Goal: Transaction & Acquisition: Purchase product/service

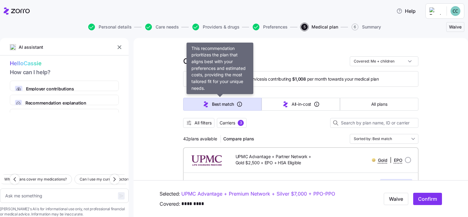
click at [221, 103] on span "Best match" at bounding box center [223, 104] width 22 height 6
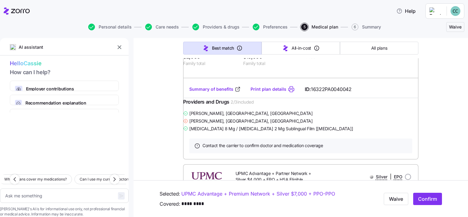
scroll to position [797, 0]
click at [220, 92] on link "Summary of benefits" at bounding box center [214, 88] width 51 height 6
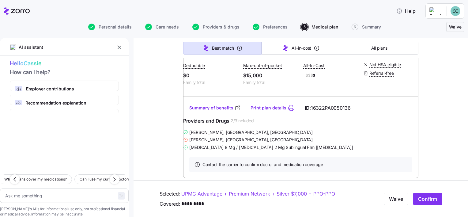
scroll to position [373, 0]
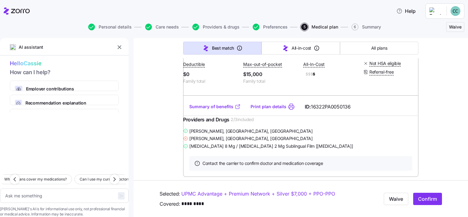
click at [207, 110] on link "Summary of benefits" at bounding box center [214, 107] width 51 height 6
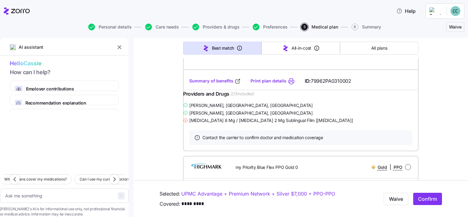
scroll to position [3441, 0]
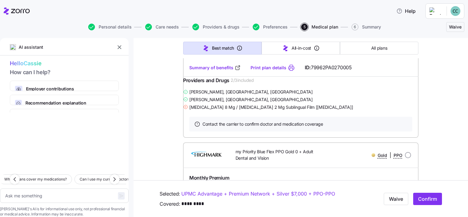
scroll to position [3654, 0]
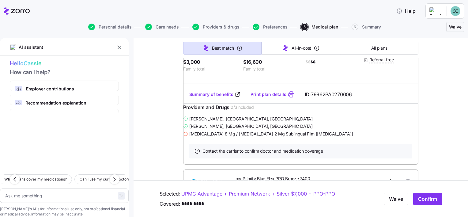
scroll to position [4031, 0]
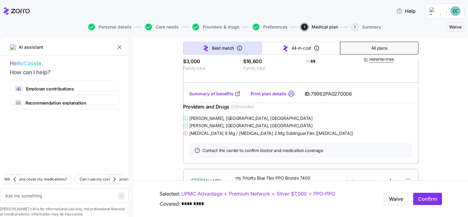
click at [377, 50] on span "All plans" at bounding box center [379, 48] width 16 height 6
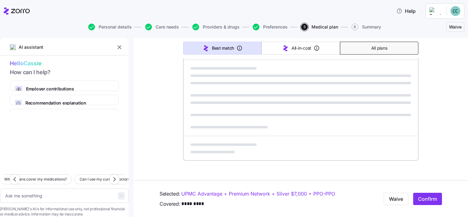
scroll to position [392, 0]
type textarea "x"
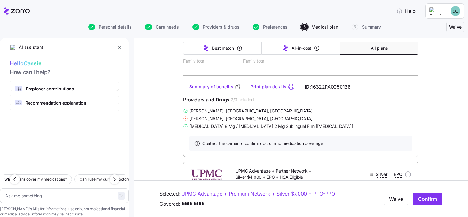
type input "Sorted by: Premium"
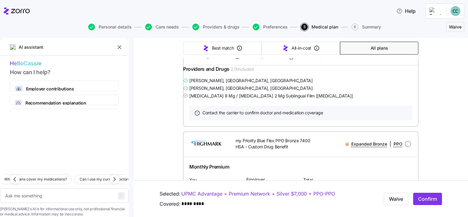
scroll to position [1971, 0]
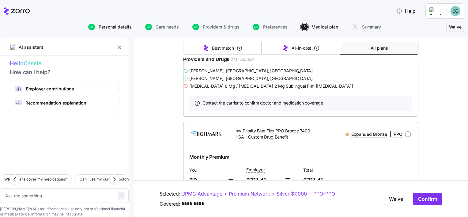
click at [116, 27] on span "Personal details" at bounding box center [115, 27] width 33 height 4
type textarea "x"
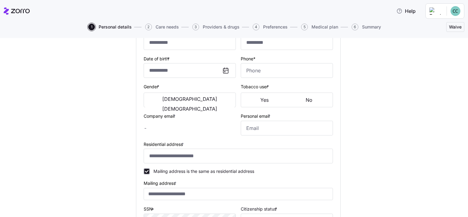
type input "******"
type input "*****"
type input "[EMAIL_ADDRESS][DOMAIN_NAME]"
type input "**********"
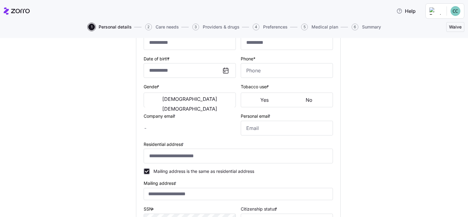
checkbox input "true"
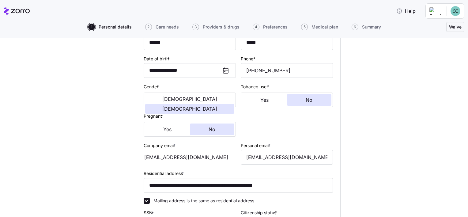
type input "**********"
type input "[PHONE_NUMBER]"
type input "[DEMOGRAPHIC_DATA] citizen"
type input "Single"
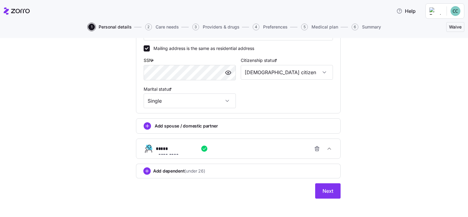
scroll to position [230, 0]
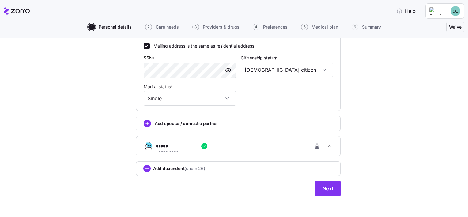
click at [163, 26] on span "Care needs" at bounding box center [167, 27] width 23 height 4
click at [332, 185] on button "Next" at bounding box center [327, 188] width 25 height 15
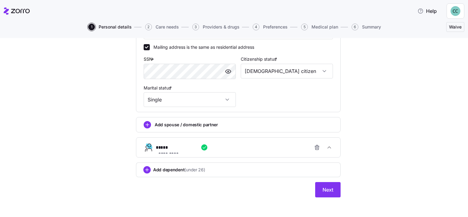
scroll to position [230, 0]
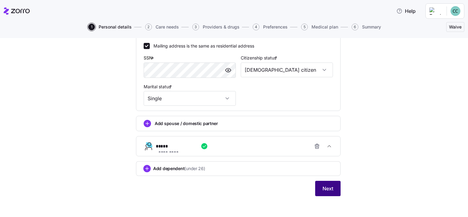
click at [327, 189] on span "Next" at bounding box center [328, 188] width 11 height 7
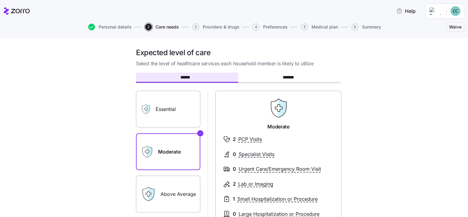
scroll to position [125, 0]
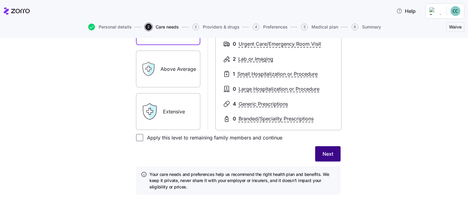
click at [327, 154] on span "Next" at bounding box center [328, 153] width 11 height 7
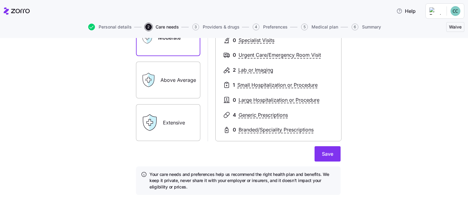
scroll to position [117, 0]
click at [328, 156] on span "Save" at bounding box center [327, 153] width 11 height 7
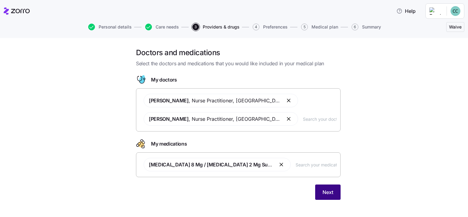
click at [328, 193] on span "Next" at bounding box center [328, 191] width 11 height 7
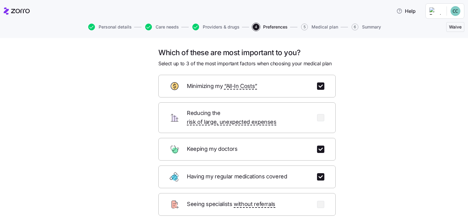
scroll to position [74, 0]
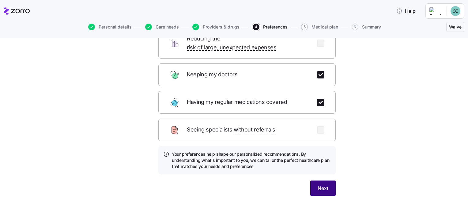
click at [324, 184] on span "Next" at bounding box center [323, 187] width 11 height 7
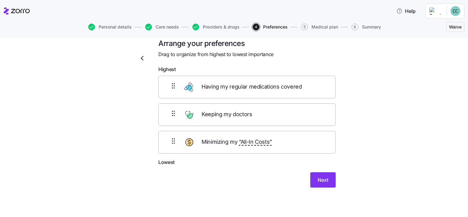
scroll to position [9, 0]
click at [320, 179] on span "Next" at bounding box center [323, 180] width 11 height 7
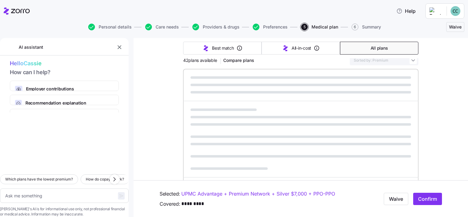
scroll to position [49, 0]
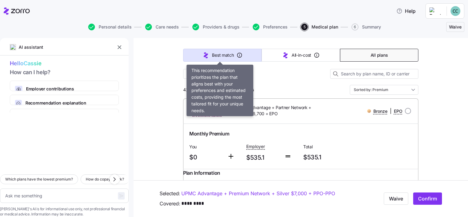
click at [206, 53] on icon "button" at bounding box center [205, 54] width 7 height 7
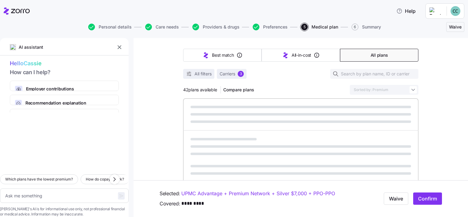
type textarea "x"
type input "Sorted by: Best match"
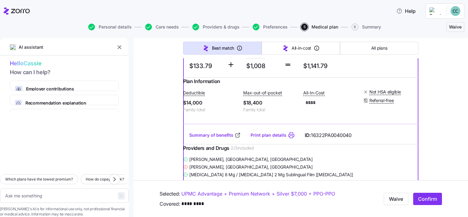
scroll to position [3190, 0]
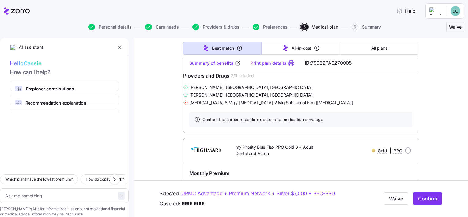
type textarea "x"
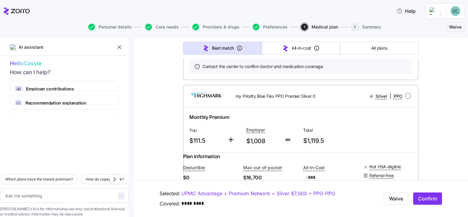
scroll to position [4116, 0]
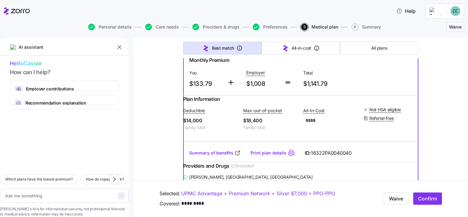
scroll to position [3189, 0]
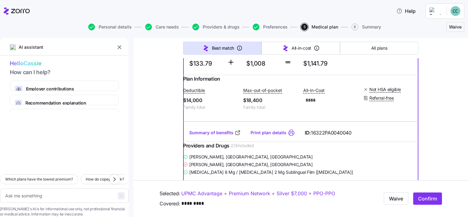
radio input "true"
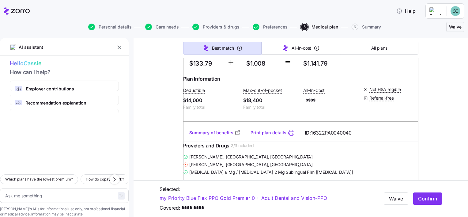
scroll to position [3208, 0]
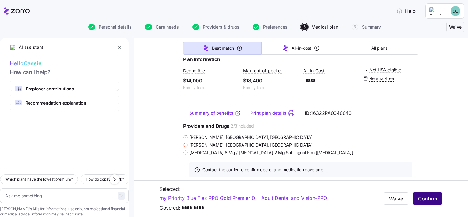
click at [428, 202] on span "Confirm" at bounding box center [427, 198] width 19 height 7
type textarea "x"
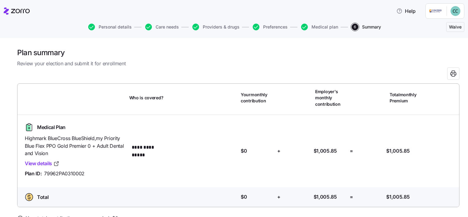
scroll to position [35, 0]
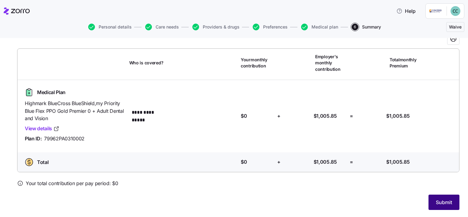
click at [438, 200] on span "Submit" at bounding box center [444, 202] width 16 height 7
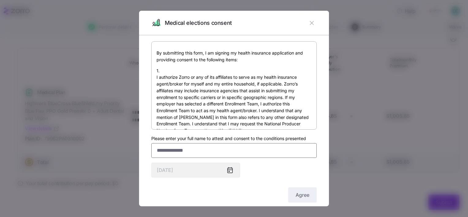
click at [197, 149] on input "Please enter your full name to attest and consent to the conditions presented" at bounding box center [233, 150] width 165 height 15
type input "**********"
click at [290, 192] on button "Agree" at bounding box center [302, 194] width 28 height 15
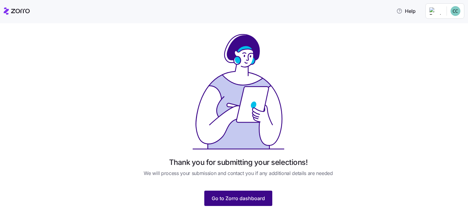
click at [245, 199] on span "Go to Zorro dashboard" at bounding box center [238, 198] width 53 height 7
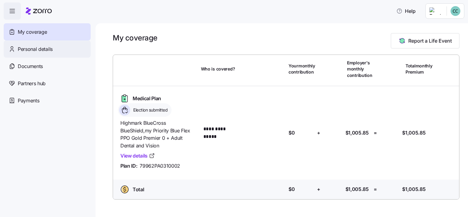
click at [42, 51] on span "Personal details" at bounding box center [35, 49] width 35 height 8
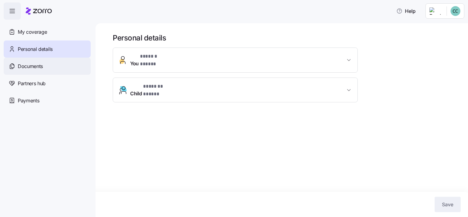
click at [40, 65] on span "Documents" at bounding box center [30, 66] width 25 height 8
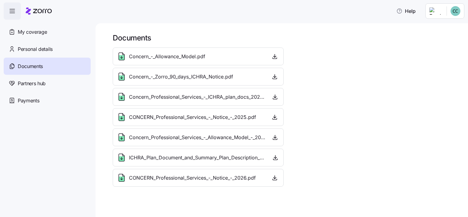
click at [44, 85] on span "Partners hub" at bounding box center [32, 84] width 28 height 8
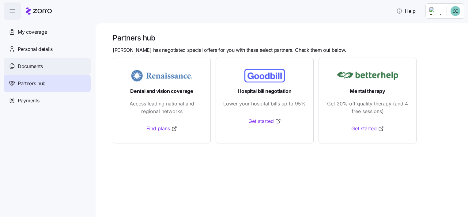
click at [40, 69] on span "Documents" at bounding box center [30, 66] width 25 height 8
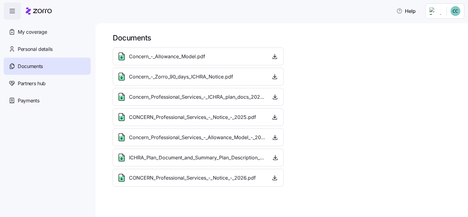
click at [176, 58] on span "Concern_-_Allowance_Model.pdf" at bounding box center [167, 57] width 76 height 8
click at [274, 52] on span "button" at bounding box center [274, 56] width 9 height 9
click at [25, 43] on div "Personal details" at bounding box center [47, 48] width 87 height 17
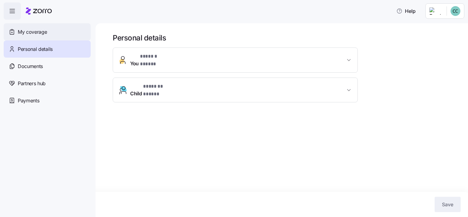
click at [58, 31] on div "My coverage" at bounding box center [47, 31] width 87 height 17
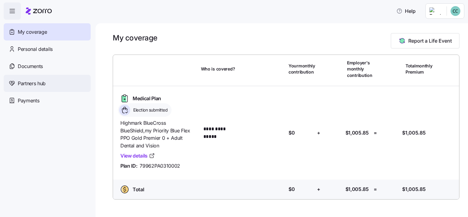
click at [30, 82] on span "Partners hub" at bounding box center [32, 84] width 28 height 8
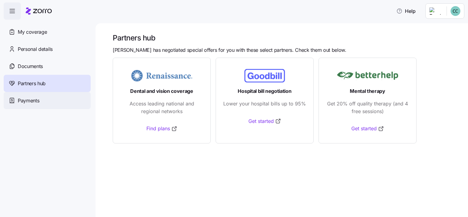
click at [43, 101] on div "Payments" at bounding box center [47, 100] width 87 height 17
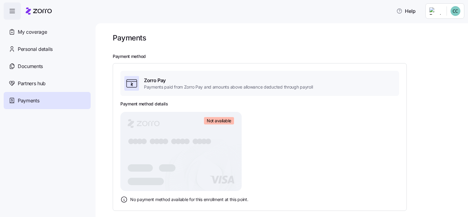
scroll to position [1, 0]
click at [13, 13] on icon "button" at bounding box center [12, 10] width 7 height 7
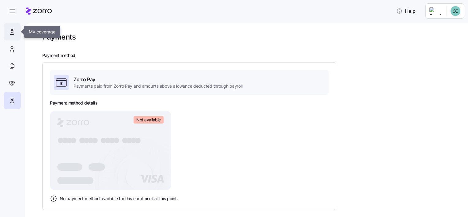
click at [7, 33] on div at bounding box center [12, 31] width 17 height 17
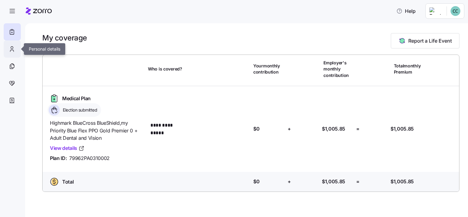
click at [10, 50] on icon at bounding box center [12, 48] width 7 height 7
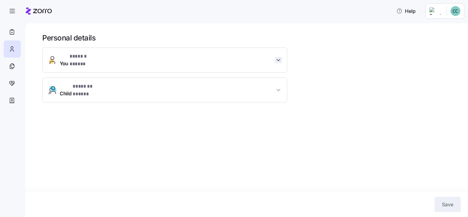
click at [275, 57] on span "button" at bounding box center [278, 60] width 7 height 6
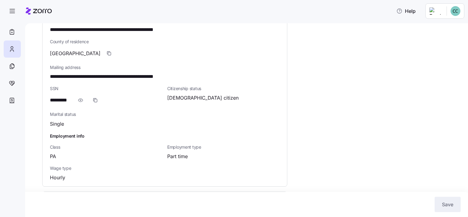
scroll to position [212, 0]
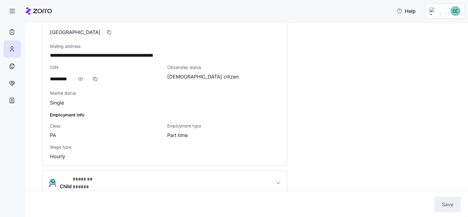
click at [282, 178] on button "Child * ******* ***** *" at bounding box center [165, 183] width 244 height 25
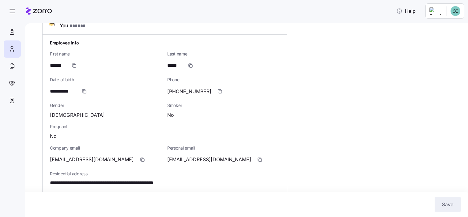
scroll to position [0, 0]
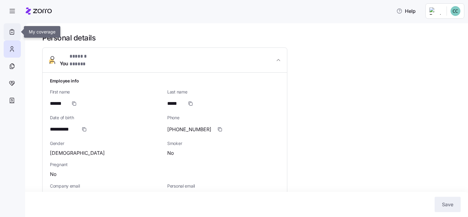
click at [13, 28] on icon at bounding box center [12, 31] width 7 height 7
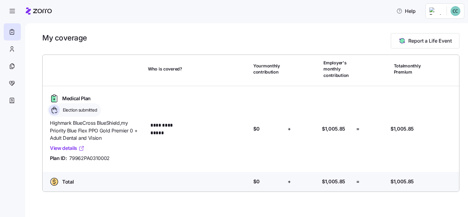
click at [68, 147] on link "View details" at bounding box center [67, 148] width 35 height 8
